Goal: Transaction & Acquisition: Purchase product/service

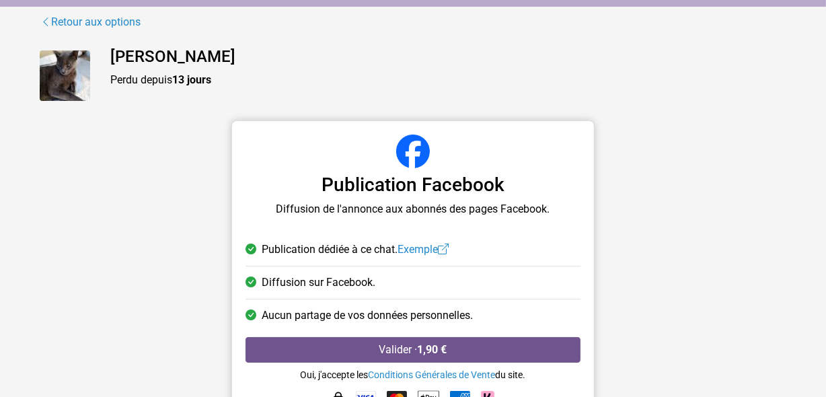
scroll to position [111, 0]
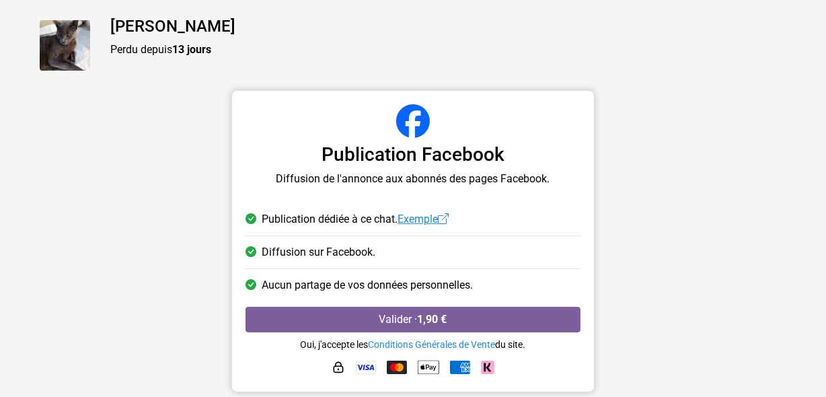
click at [420, 219] on link "Exemple" at bounding box center [423, 219] width 51 height 13
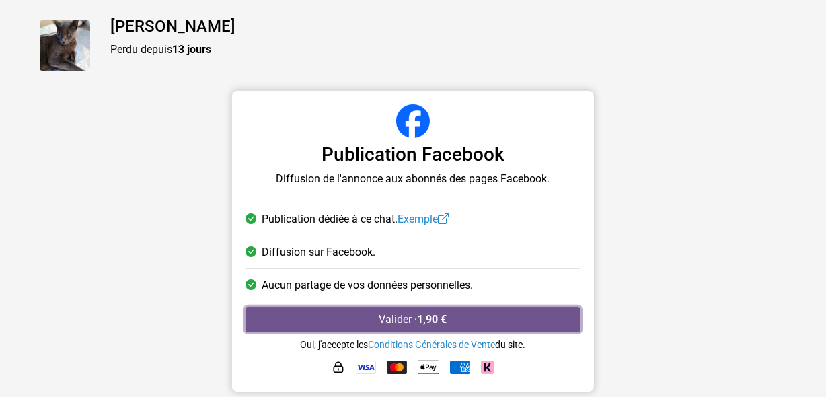
click at [414, 314] on button "Valider · 1,90 €" at bounding box center [413, 320] width 335 height 26
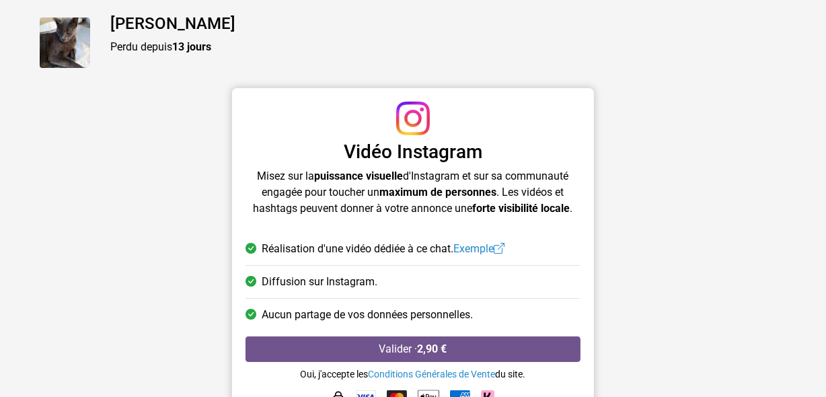
scroll to position [122, 0]
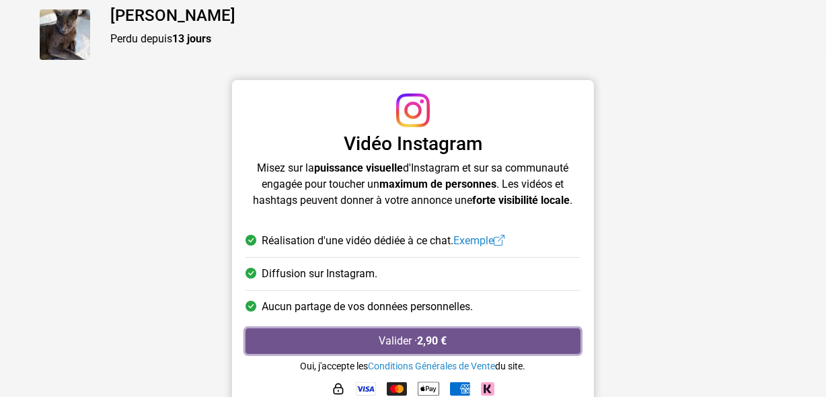
click at [412, 336] on button "Valider · 2,90 €" at bounding box center [413, 341] width 335 height 26
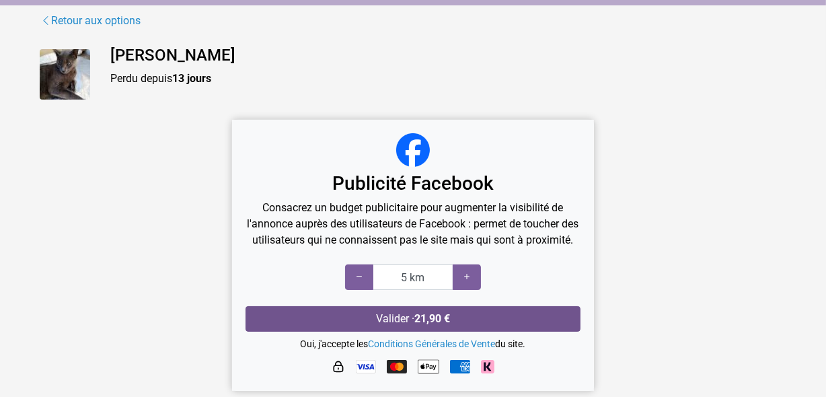
scroll to position [98, 0]
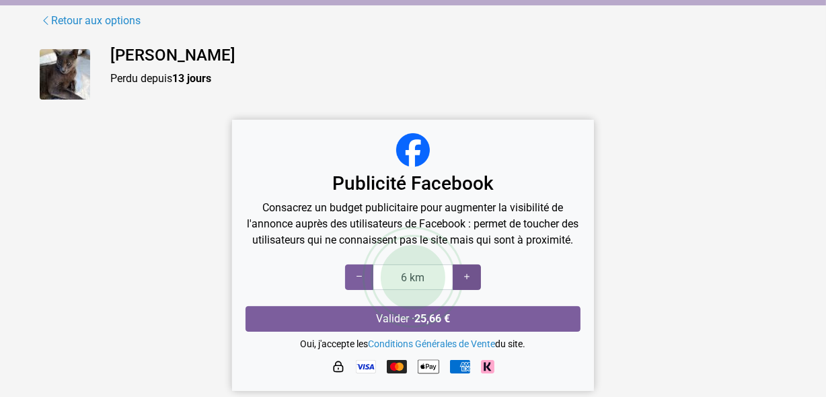
click at [465, 276] on icon at bounding box center [466, 276] width 11 height 13
click at [464, 276] on icon at bounding box center [466, 276] width 11 height 13
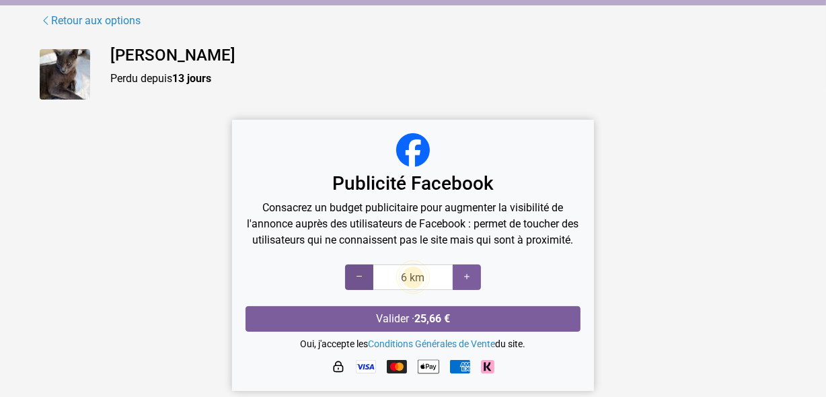
click at [358, 276] on icon at bounding box center [359, 276] width 11 height 13
type input "5 km"
click at [358, 276] on icon at bounding box center [359, 276] width 11 height 13
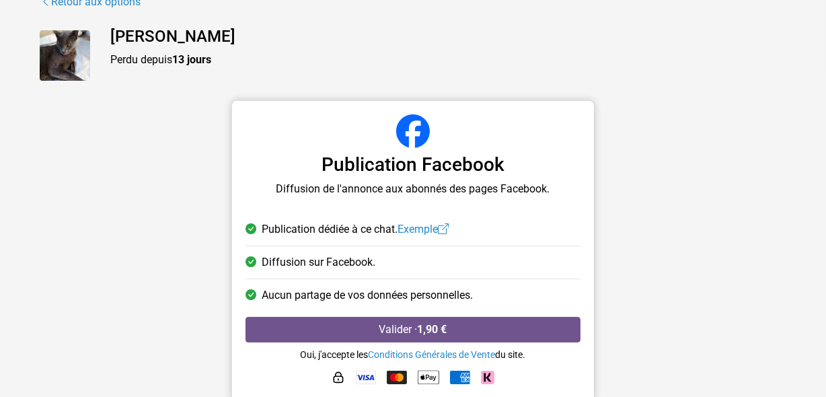
scroll to position [111, 0]
